Goal: Task Accomplishment & Management: Manage account settings

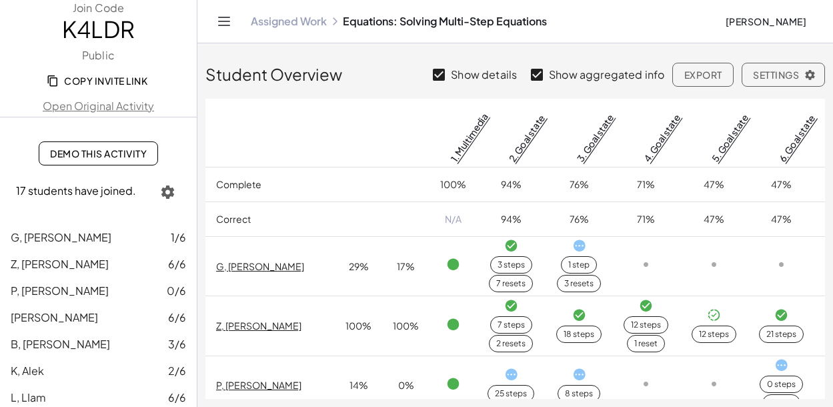
scroll to position [67, 0]
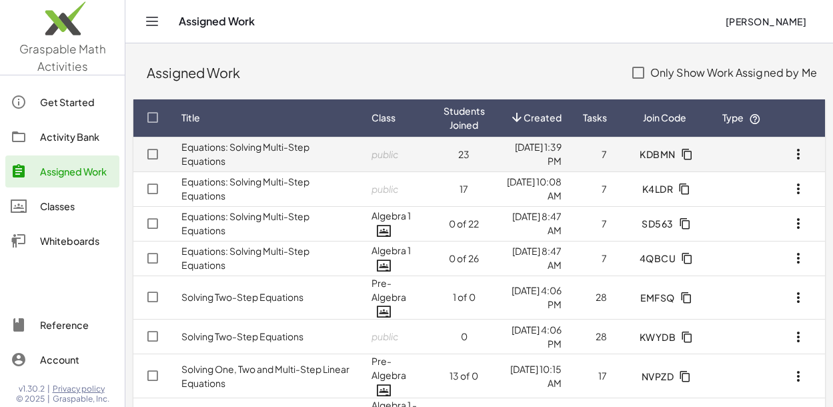
click at [581, 156] on td "7" at bounding box center [594, 154] width 45 height 35
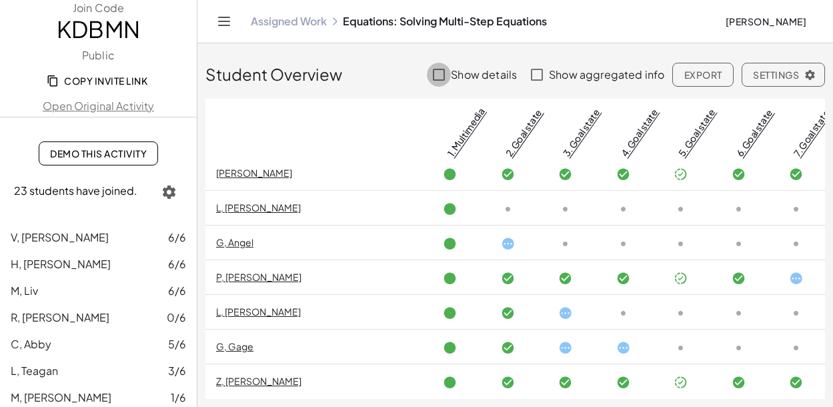
scroll to position [1046, 0]
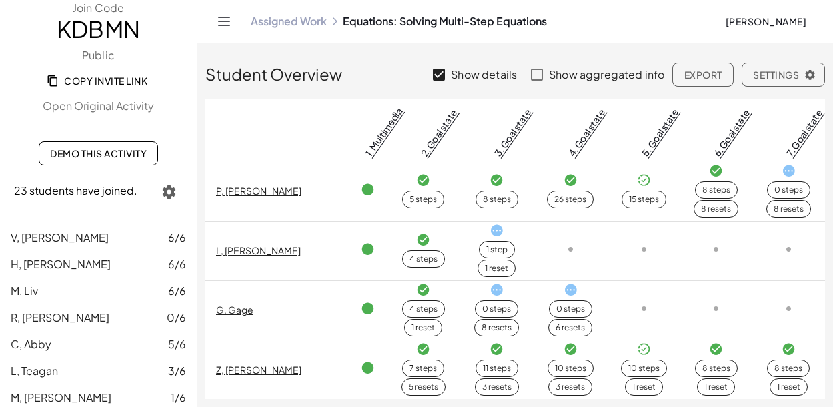
click at [813, 82] on button "Settings" at bounding box center [783, 75] width 83 height 24
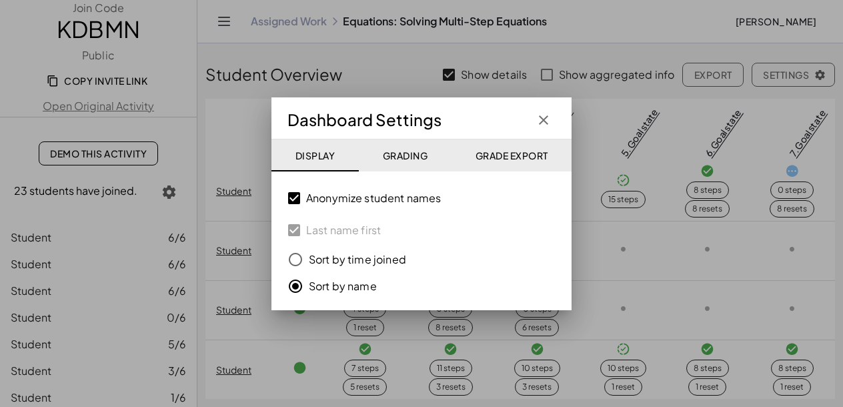
click at [396, 155] on span "Grading" at bounding box center [404, 155] width 45 height 12
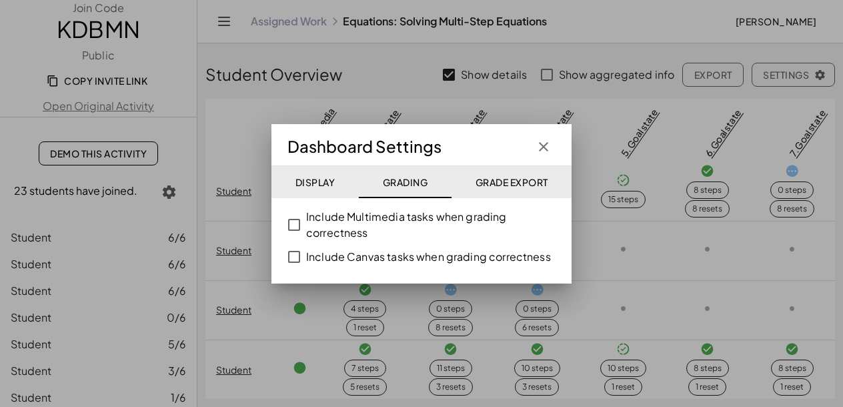
click at [524, 189] on button "Grade Export" at bounding box center [512, 182] width 120 height 32
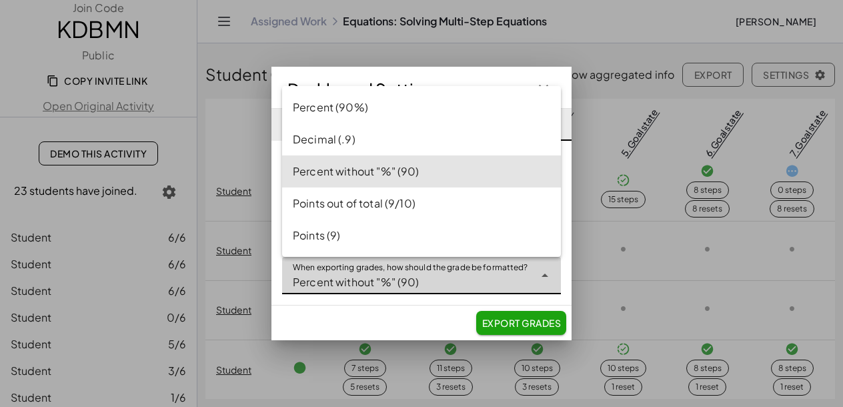
click at [537, 277] on icon at bounding box center [545, 276] width 16 height 16
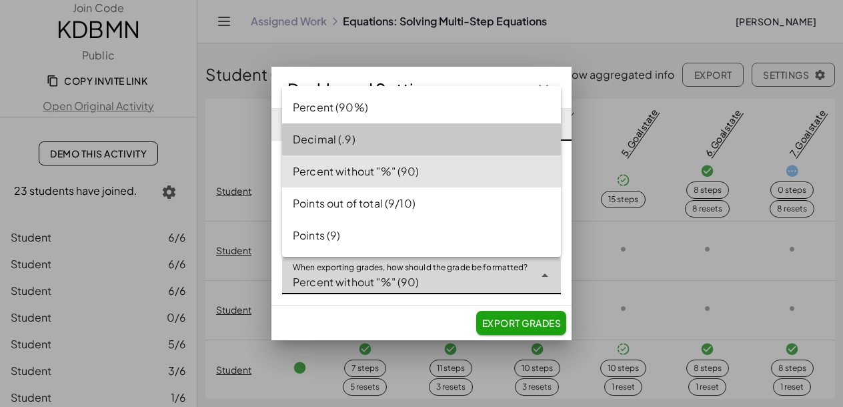
click at [333, 127] on div "Decimal (.9)" at bounding box center [421, 139] width 279 height 32
type input "**********"
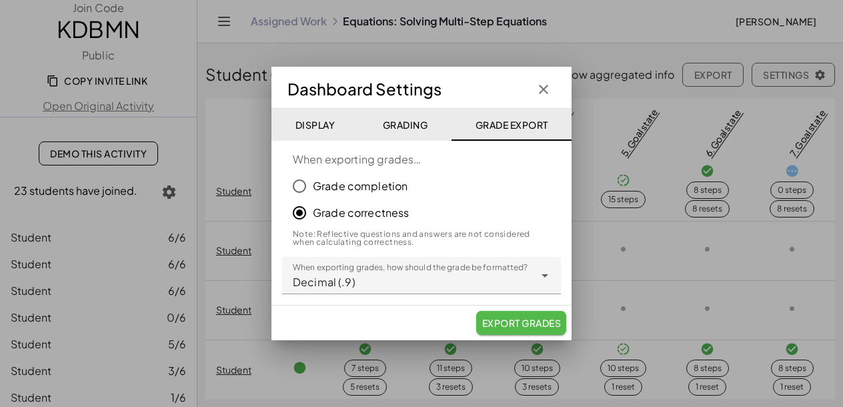
click at [539, 328] on span "Export Grades" at bounding box center [521, 323] width 79 height 12
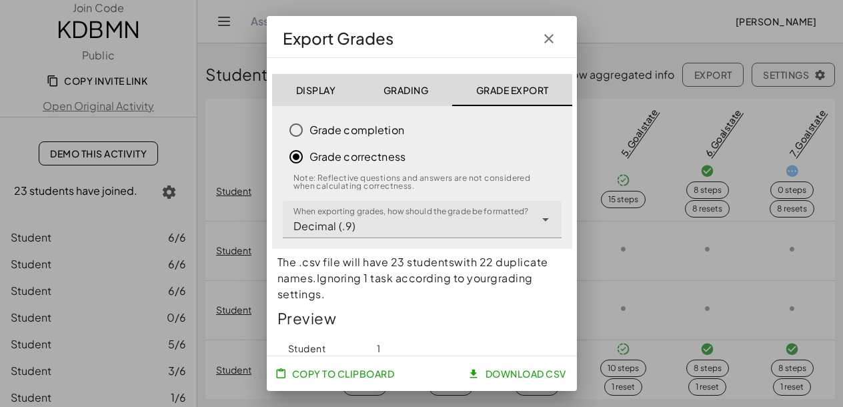
click at [553, 39] on icon "button" at bounding box center [549, 39] width 16 height 16
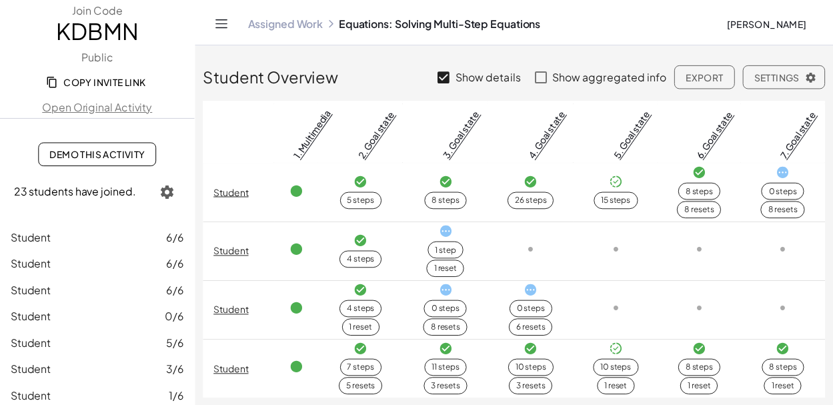
scroll to position [1, 0]
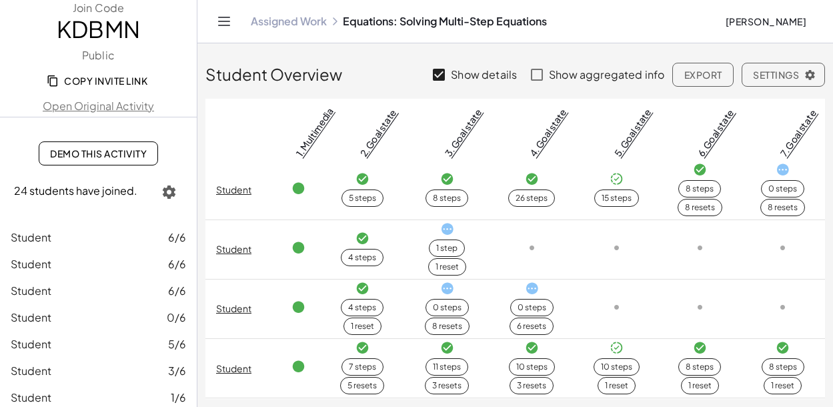
click at [223, 20] on icon "Toggle navigation" at bounding box center [224, 21] width 16 height 16
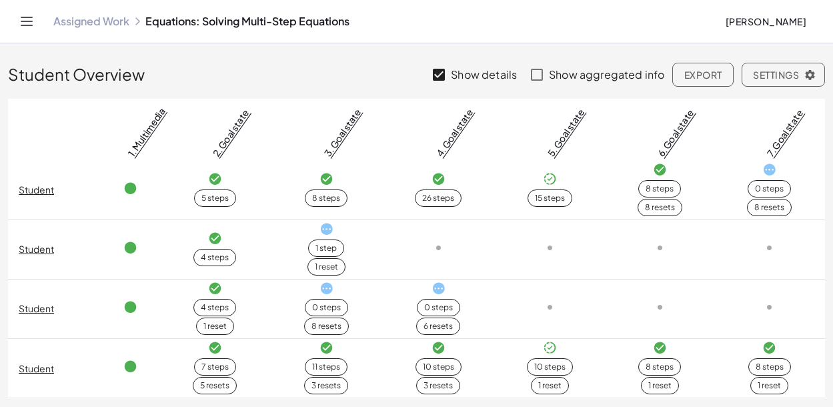
click at [26, 17] on icon "Toggle navigation" at bounding box center [26, 21] width 11 height 8
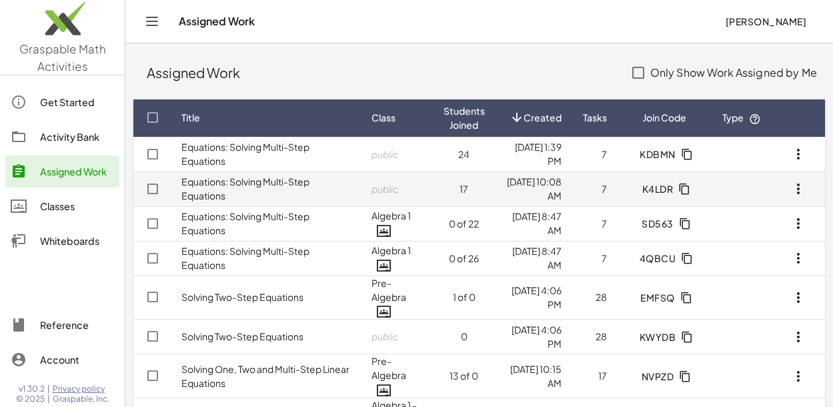
click at [566, 175] on td "[DATE] 10:08 AM" at bounding box center [534, 188] width 77 height 35
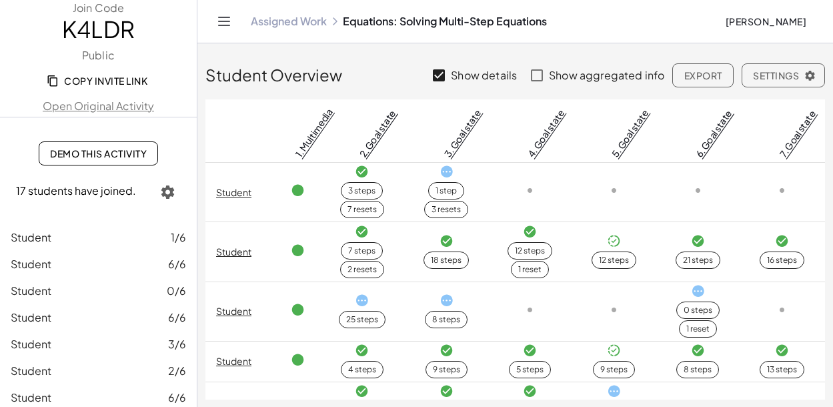
click at [787, 68] on button "Settings" at bounding box center [783, 75] width 83 height 24
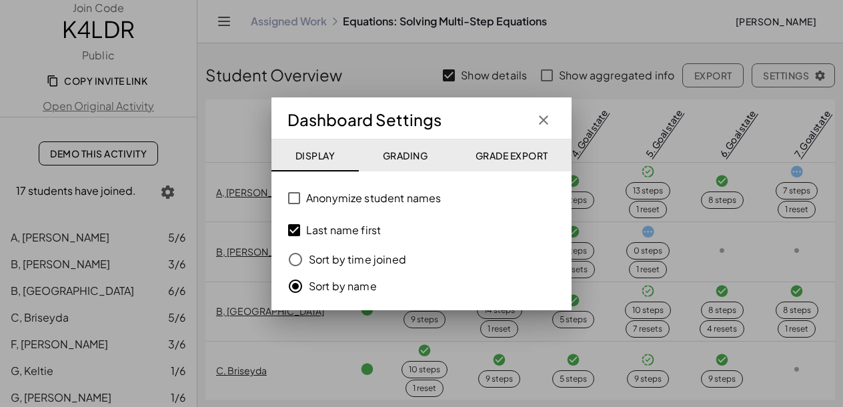
click at [546, 123] on icon "button" at bounding box center [544, 120] width 16 height 16
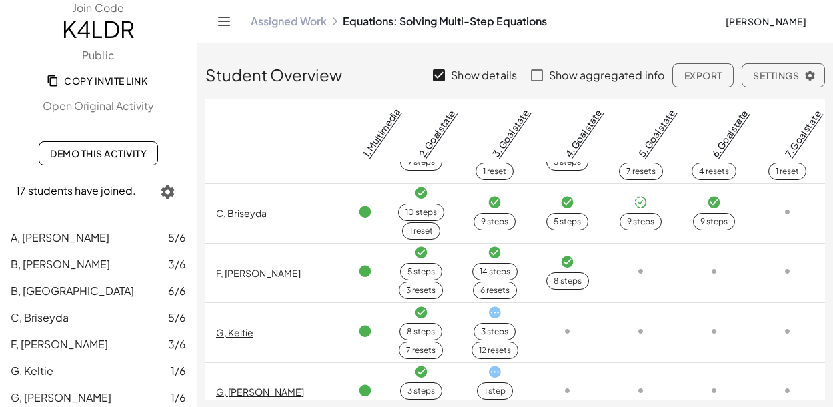
scroll to position [133, 0]
